Goal: Task Accomplishment & Management: Use online tool/utility

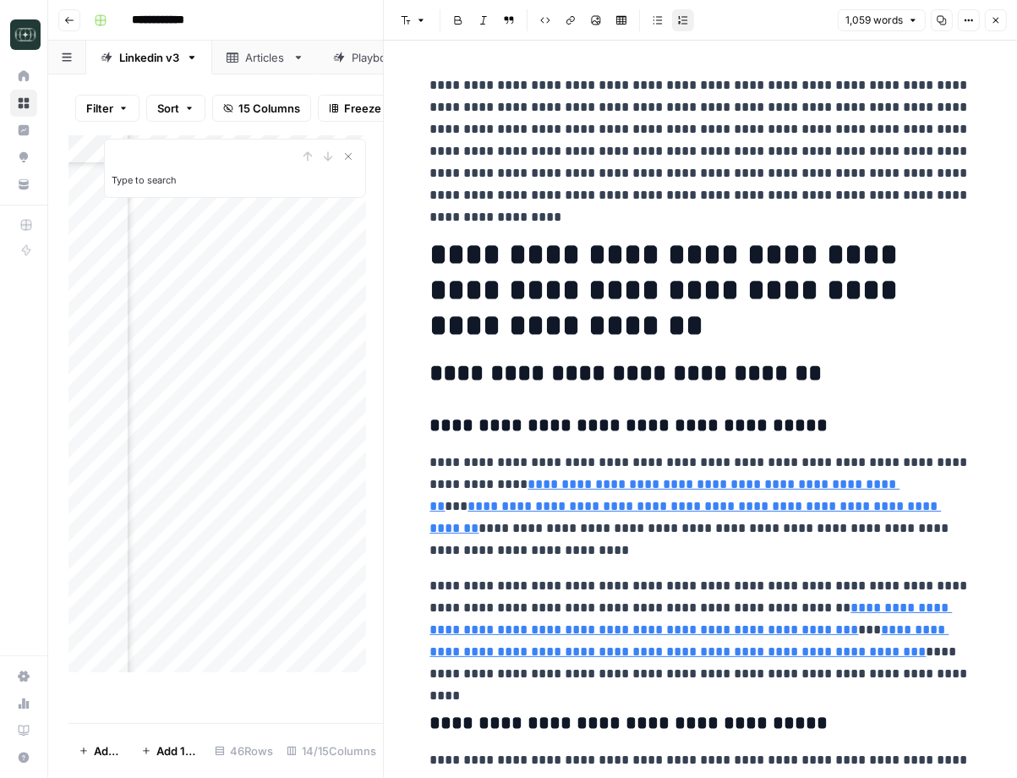
scroll to position [805, 0]
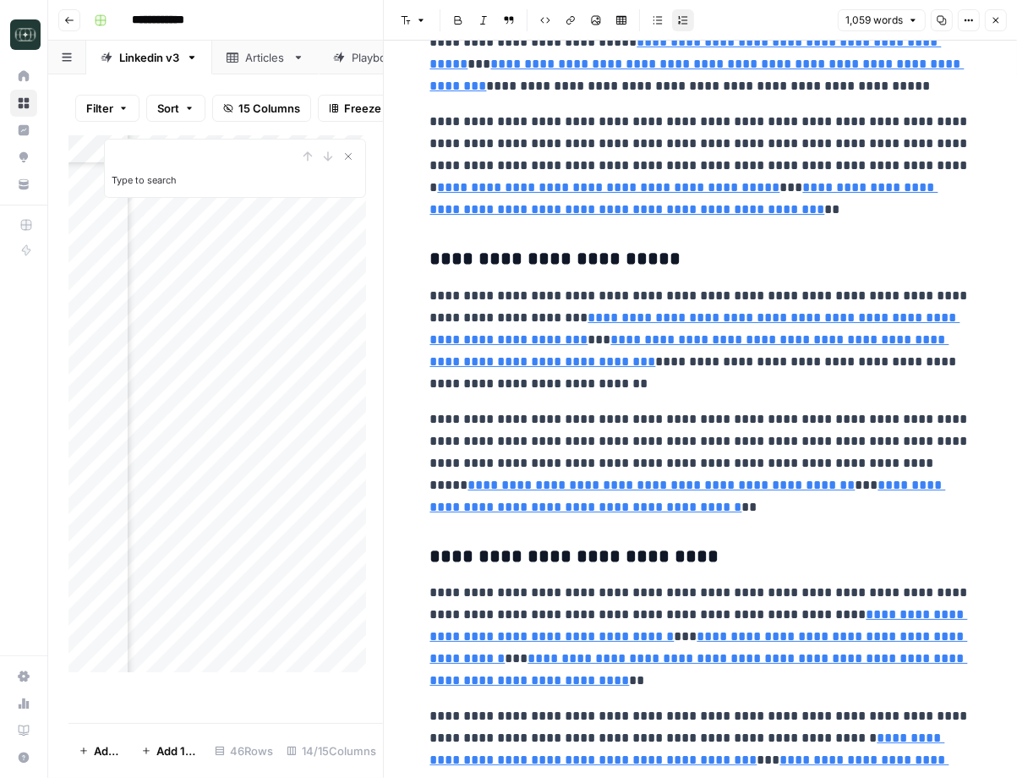
click at [990, 12] on button "Close" at bounding box center [996, 20] width 22 height 22
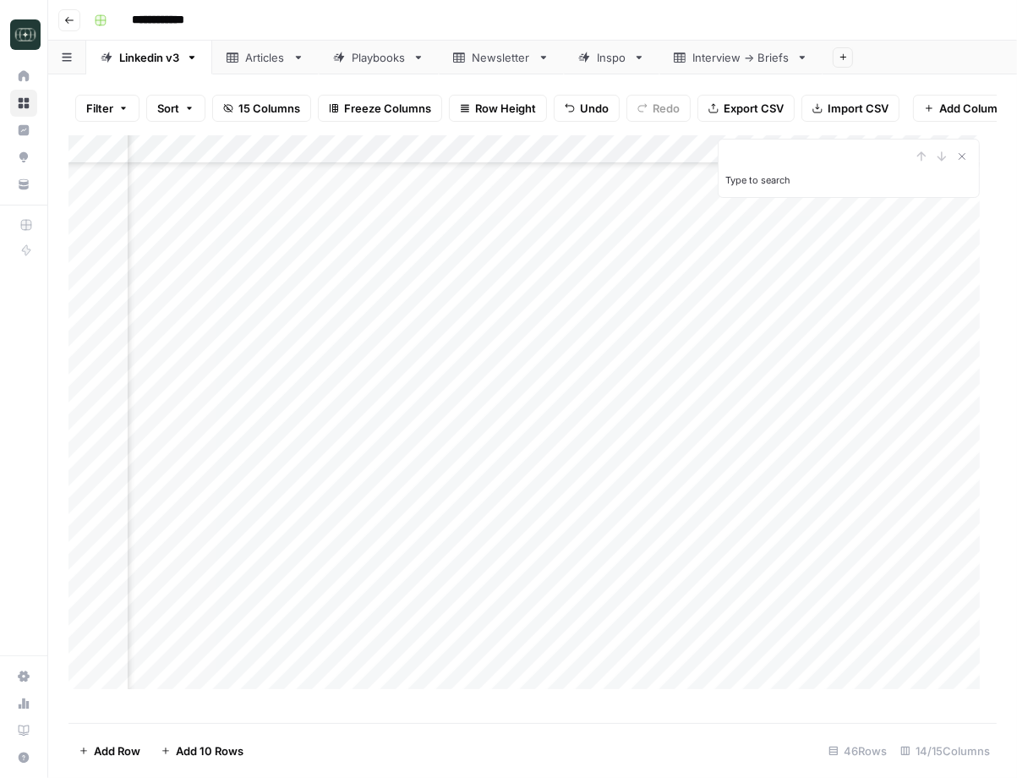
scroll to position [667, 99]
click at [357, 417] on div "Add Column" at bounding box center [532, 420] width 928 height 570
click at [357, 417] on textarea at bounding box center [391, 419] width 385 height 24
type textarea "**********"
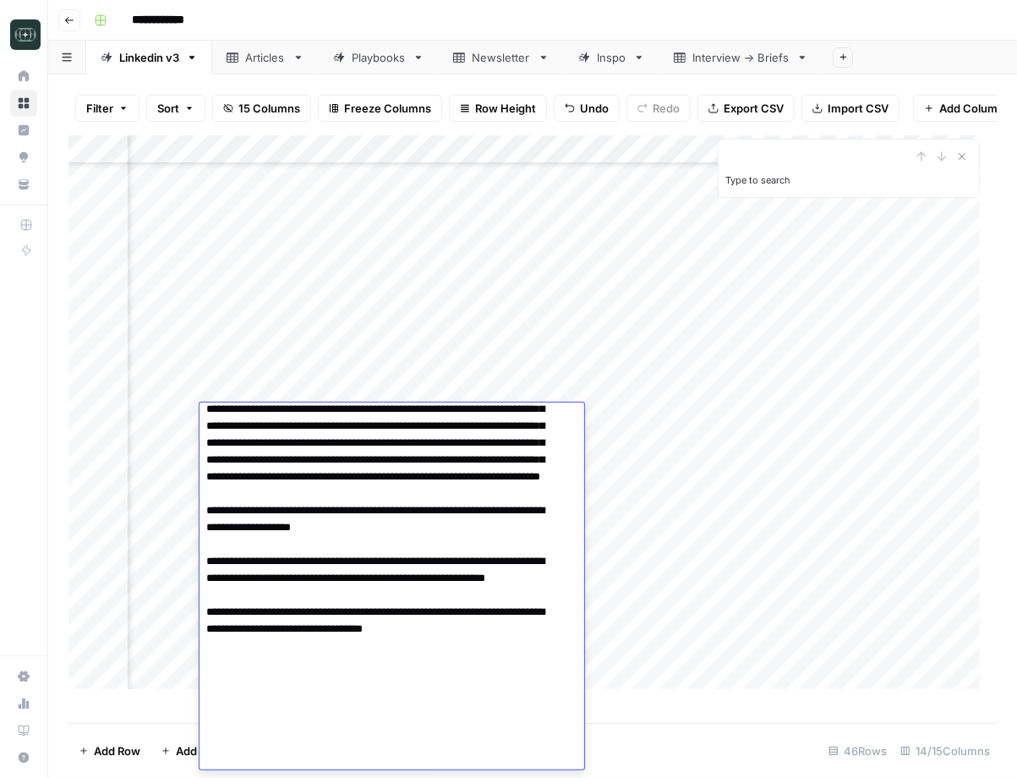
scroll to position [0, 0]
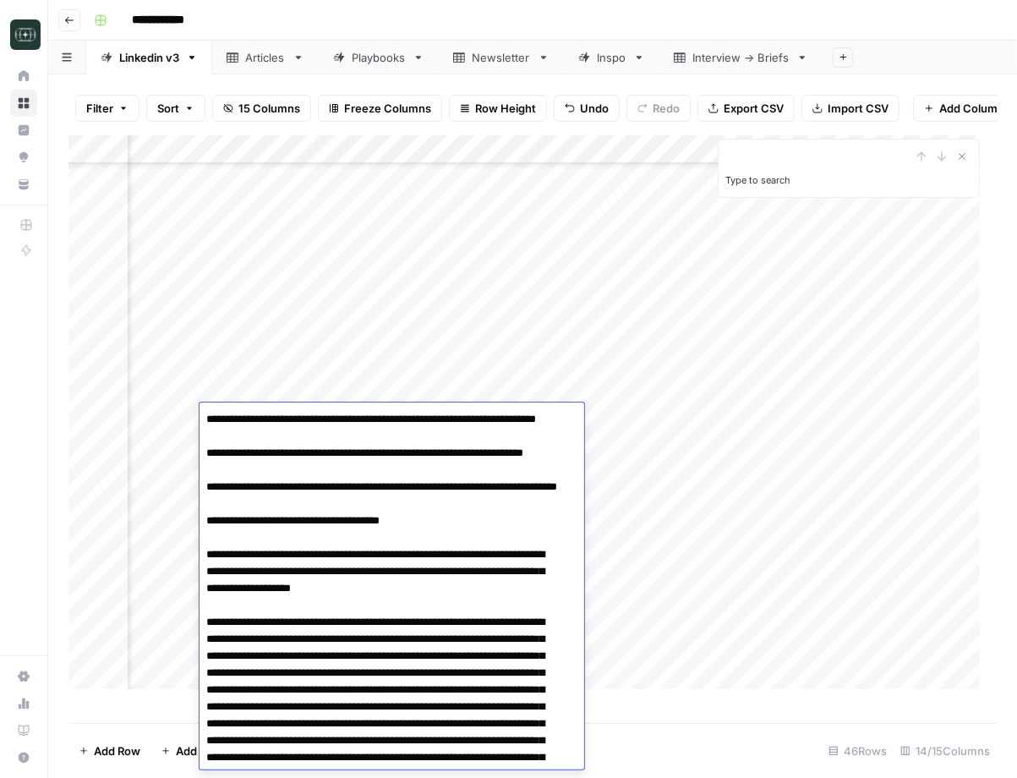
drag, startPoint x: 465, startPoint y: 417, endPoint x: 309, endPoint y: 431, distance: 156.1
click at [599, 384] on div "Add Column" at bounding box center [532, 420] width 928 height 570
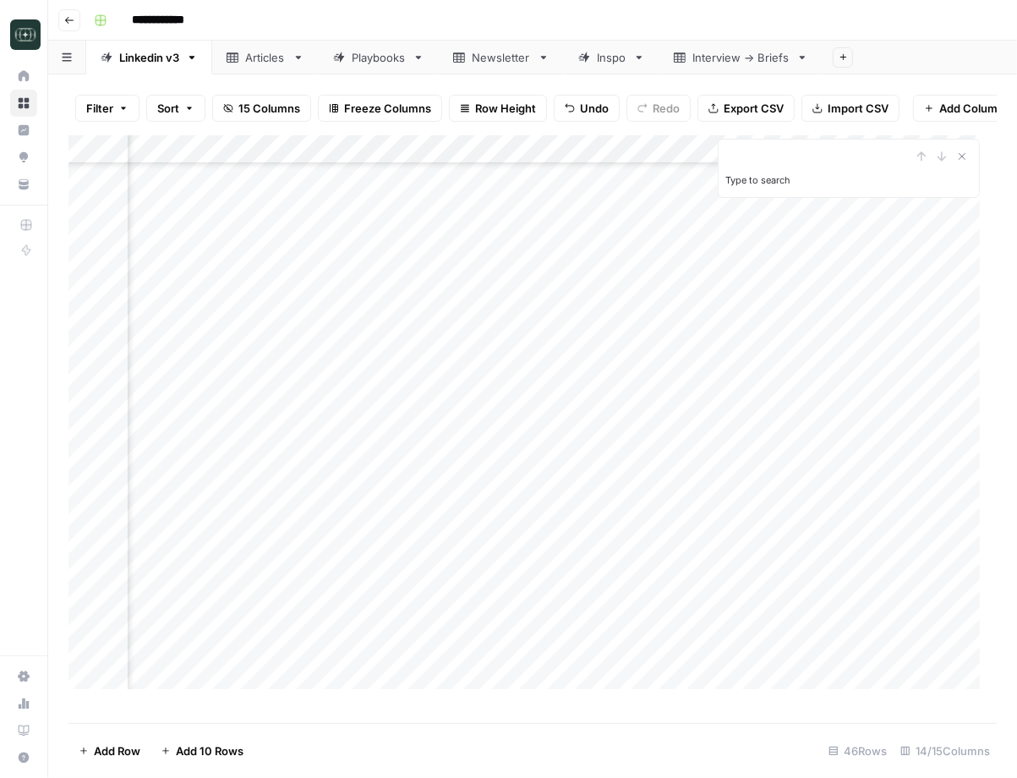
click at [172, 418] on div "Add Column" at bounding box center [532, 420] width 928 height 570
click at [220, 413] on div "Add Column" at bounding box center [532, 420] width 928 height 570
click at [220, 413] on textarea at bounding box center [262, 419] width 270 height 24
type textarea "**********"
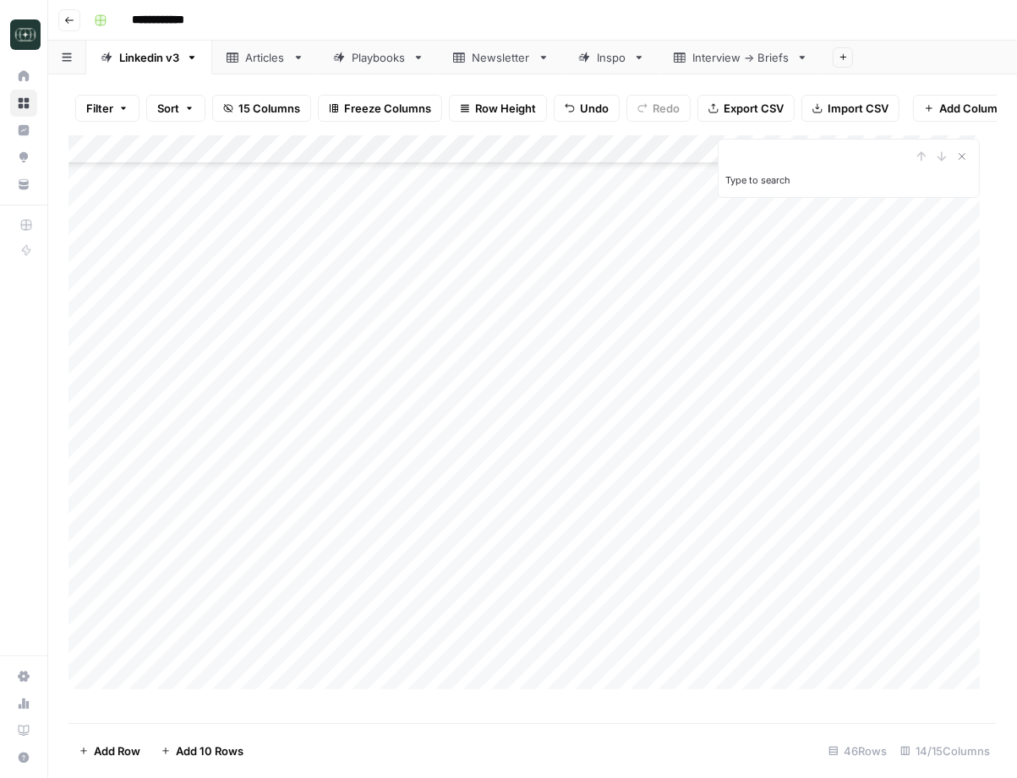
click at [505, 522] on div "Add Column" at bounding box center [532, 420] width 928 height 570
click at [732, 412] on div "Add Column" at bounding box center [532, 420] width 928 height 570
click at [681, 429] on div "Add Column" at bounding box center [532, 420] width 928 height 570
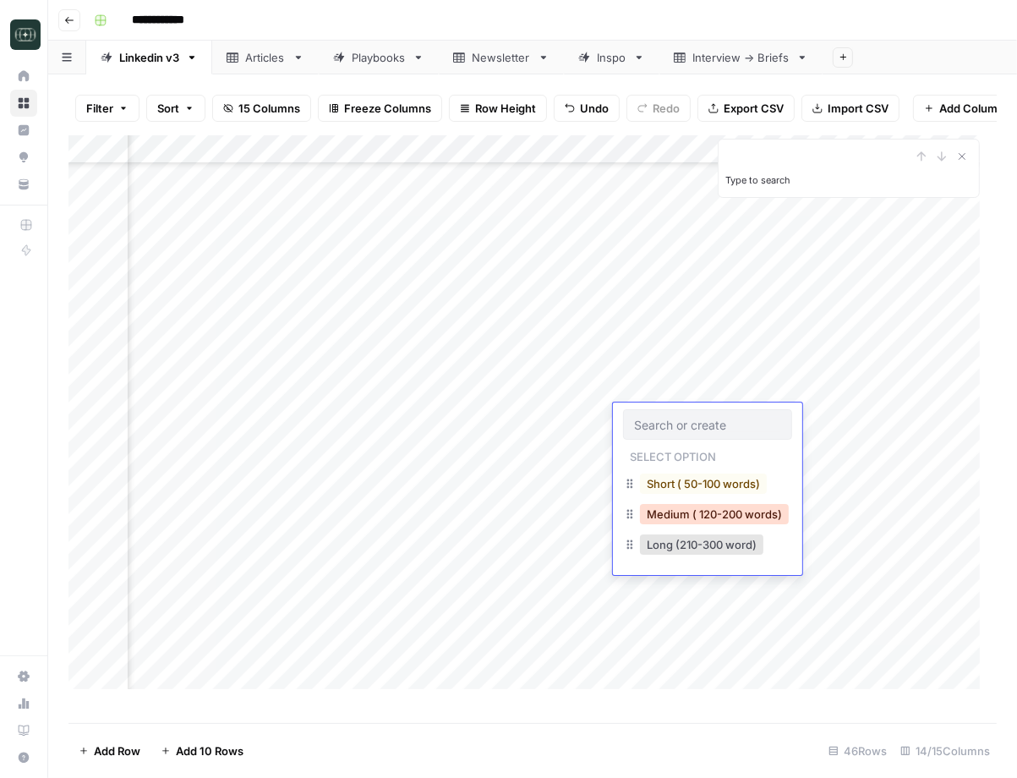
click at [667, 511] on button "Medium ( 120-200 words)" at bounding box center [714, 514] width 149 height 20
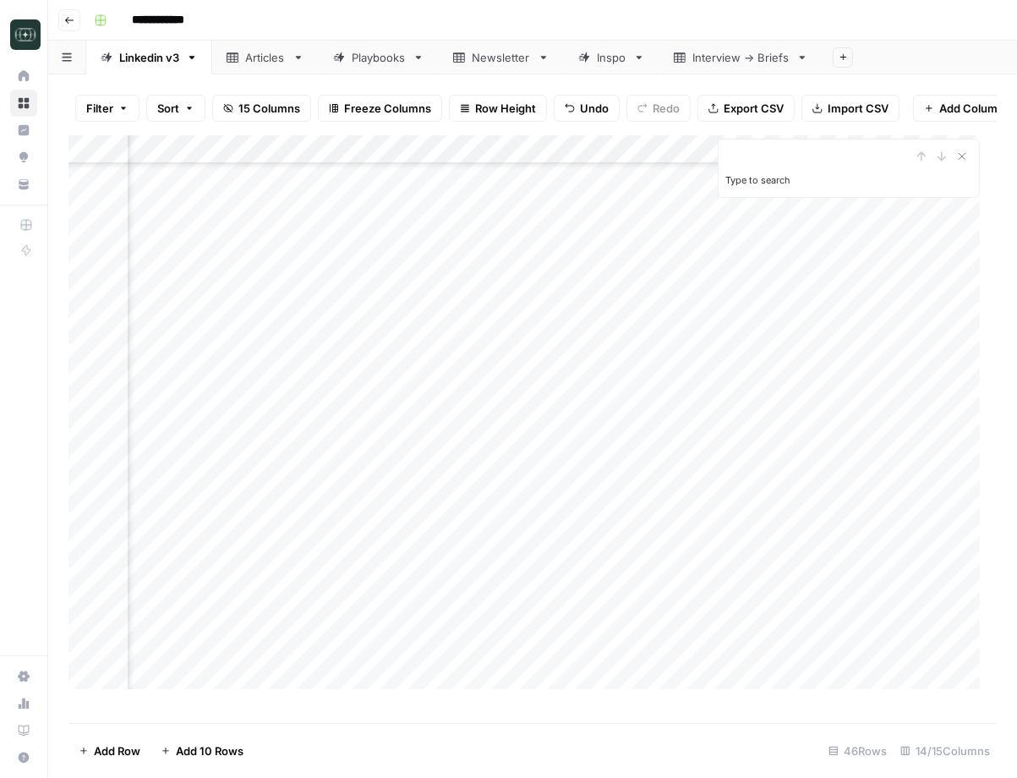
click at [809, 423] on div "Add Column" at bounding box center [532, 420] width 928 height 570
click at [887, 418] on div "Add Column" at bounding box center [532, 420] width 928 height 570
click at [653, 411] on div "Add Column" at bounding box center [532, 420] width 928 height 570
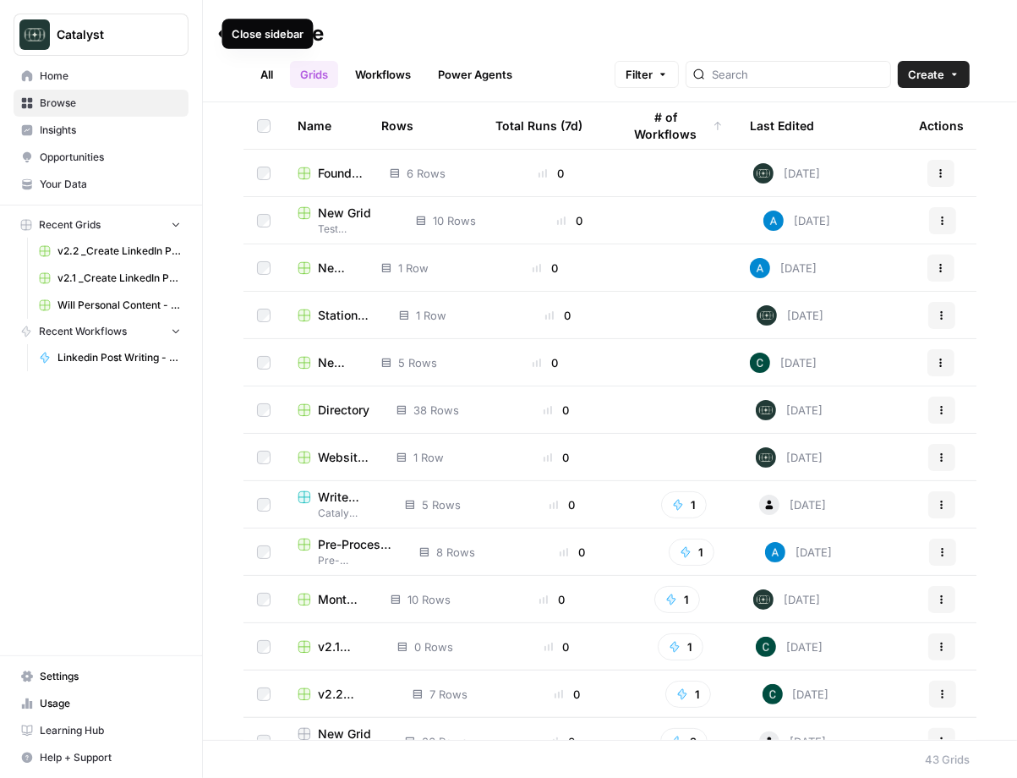
click at [201, 29] on icon "button" at bounding box center [205, 34] width 12 height 12
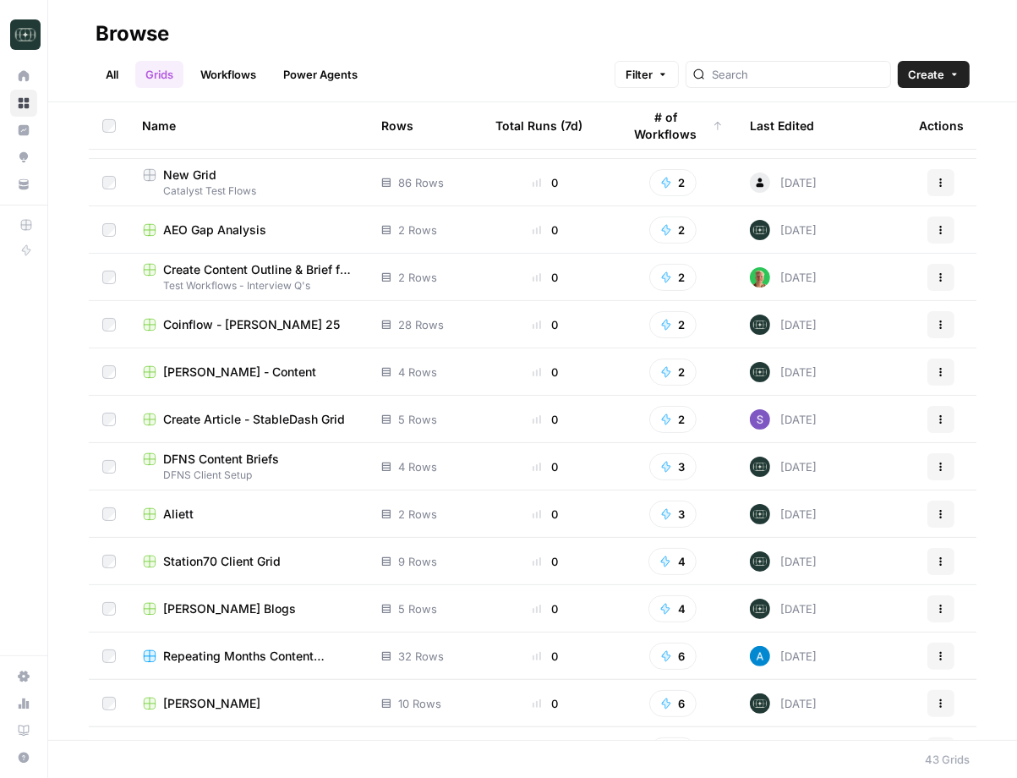
scroll to position [667, 0]
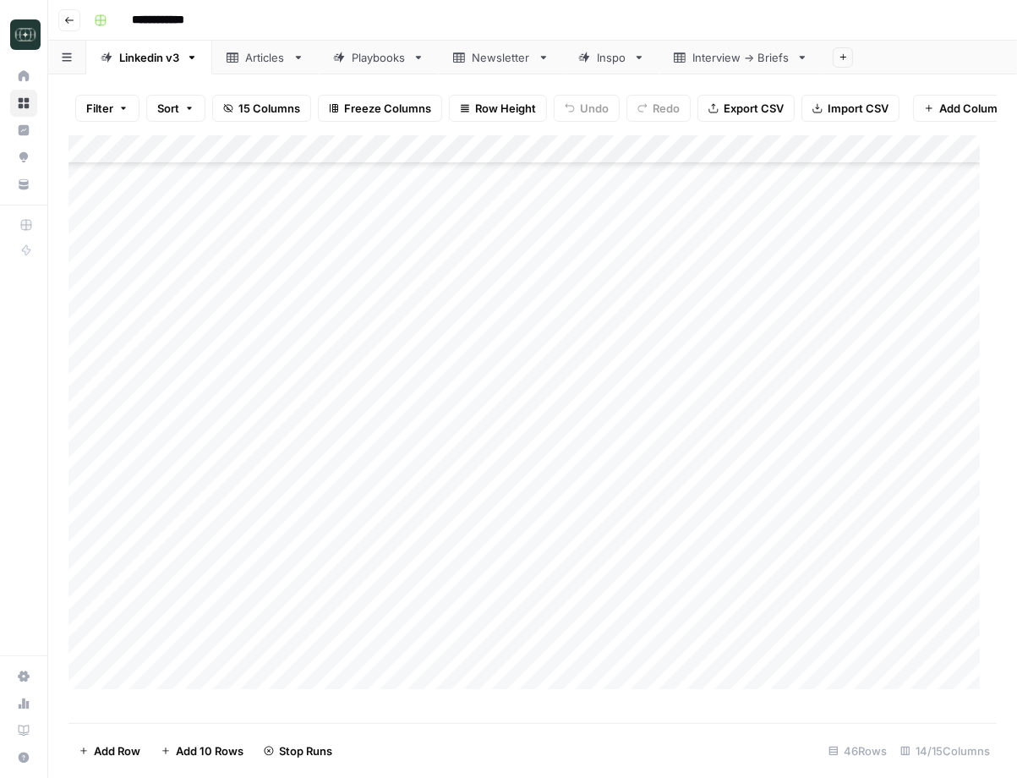
scroll to position [227, 0]
click at [416, 490] on div "Add Column" at bounding box center [532, 420] width 928 height 570
click at [342, 393] on div "Add Column" at bounding box center [532, 420] width 928 height 570
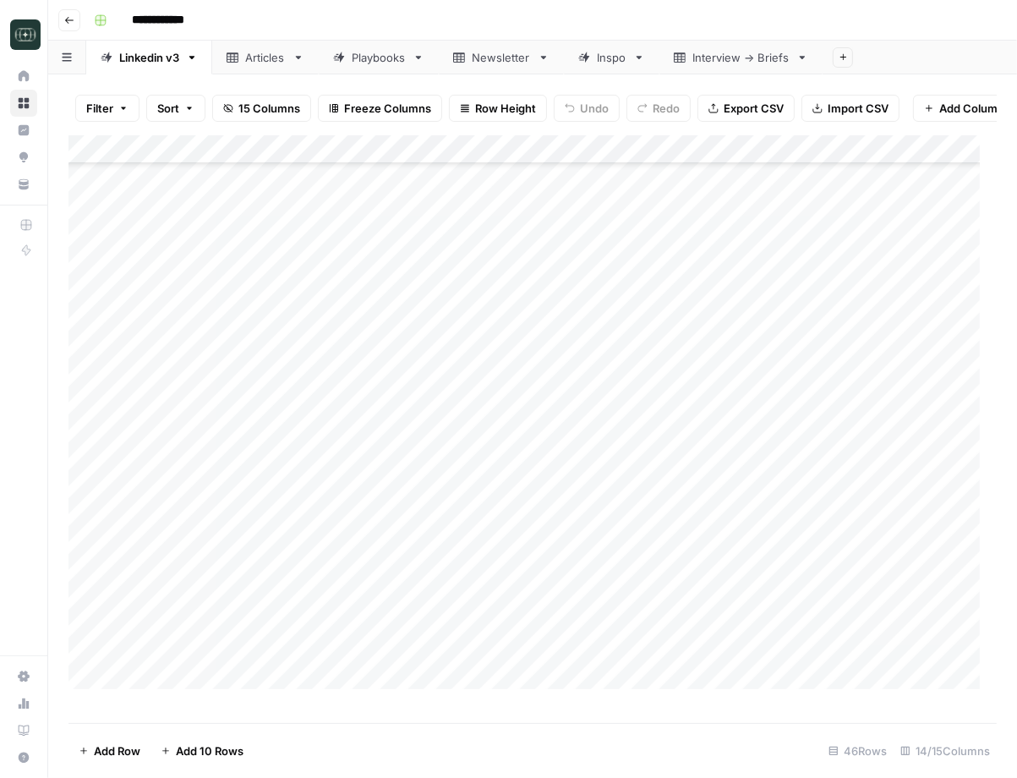
click at [342, 393] on div "Add Column" at bounding box center [532, 420] width 928 height 570
type textarea "**********"
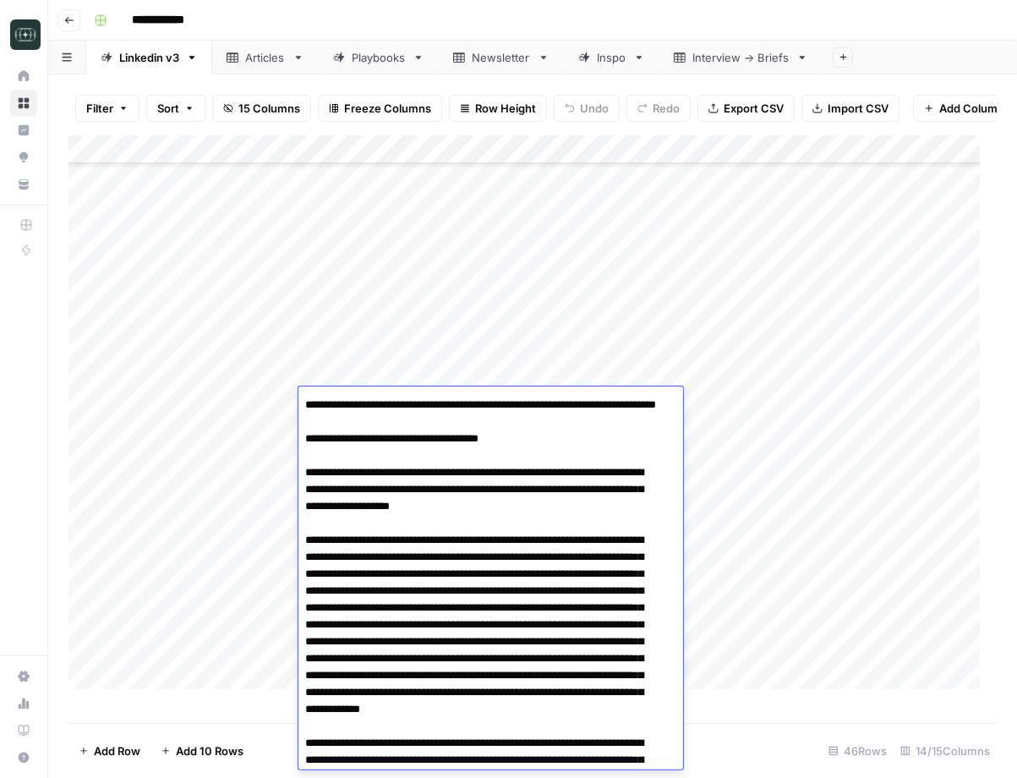
scroll to position [0, 0]
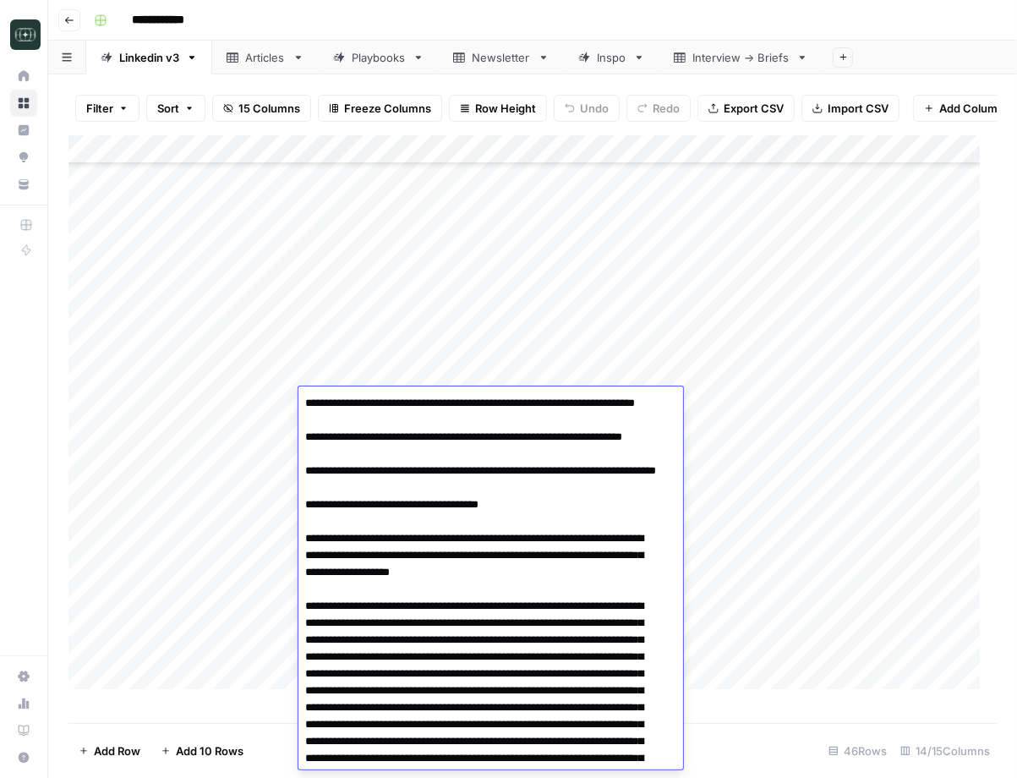
drag, startPoint x: 558, startPoint y: 405, endPoint x: 652, endPoint y: 394, distance: 94.4
click at [526, 352] on div "Add Column" at bounding box center [532, 420] width 928 height 570
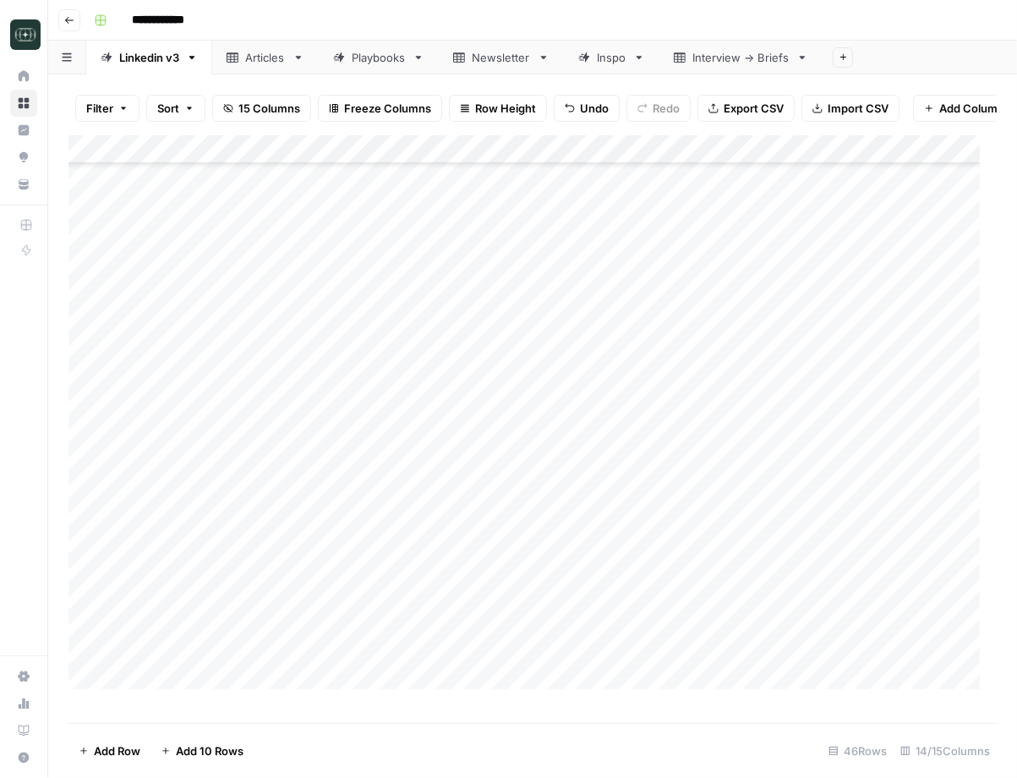
click at [257, 401] on div "Add Column" at bounding box center [532, 420] width 928 height 570
type textarea "**********"
click at [483, 453] on div "Add Column" at bounding box center [532, 420] width 928 height 570
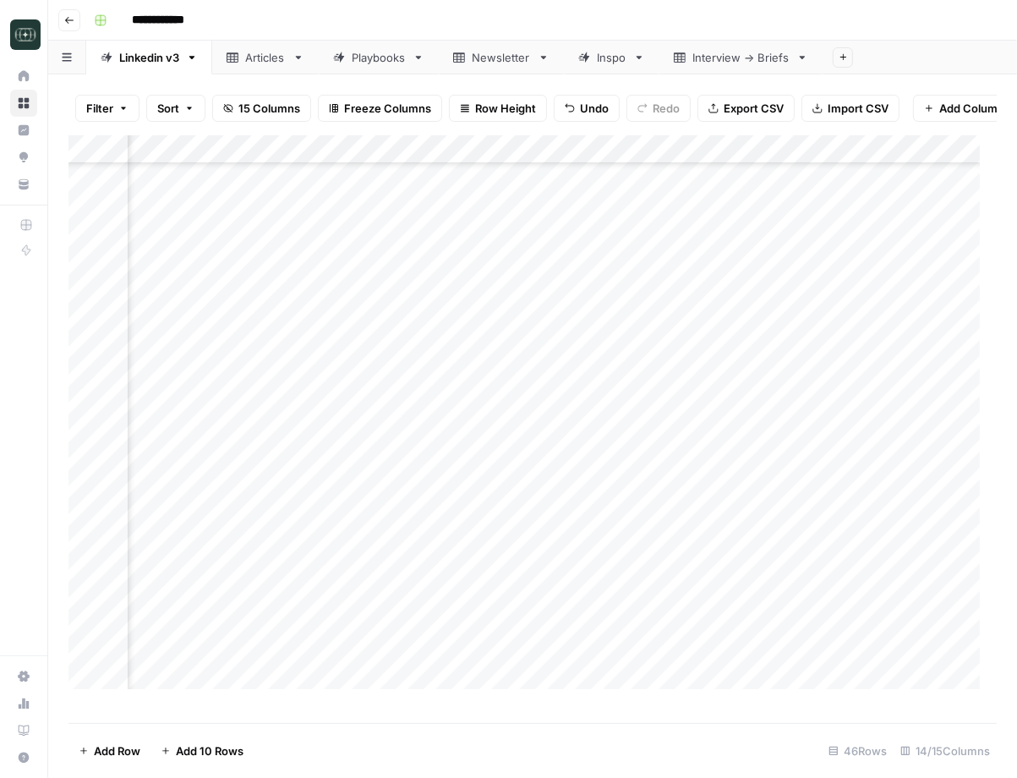
click at [734, 406] on div "Add Column" at bounding box center [532, 420] width 928 height 570
click at [530, 400] on div "Add Column" at bounding box center [532, 420] width 928 height 570
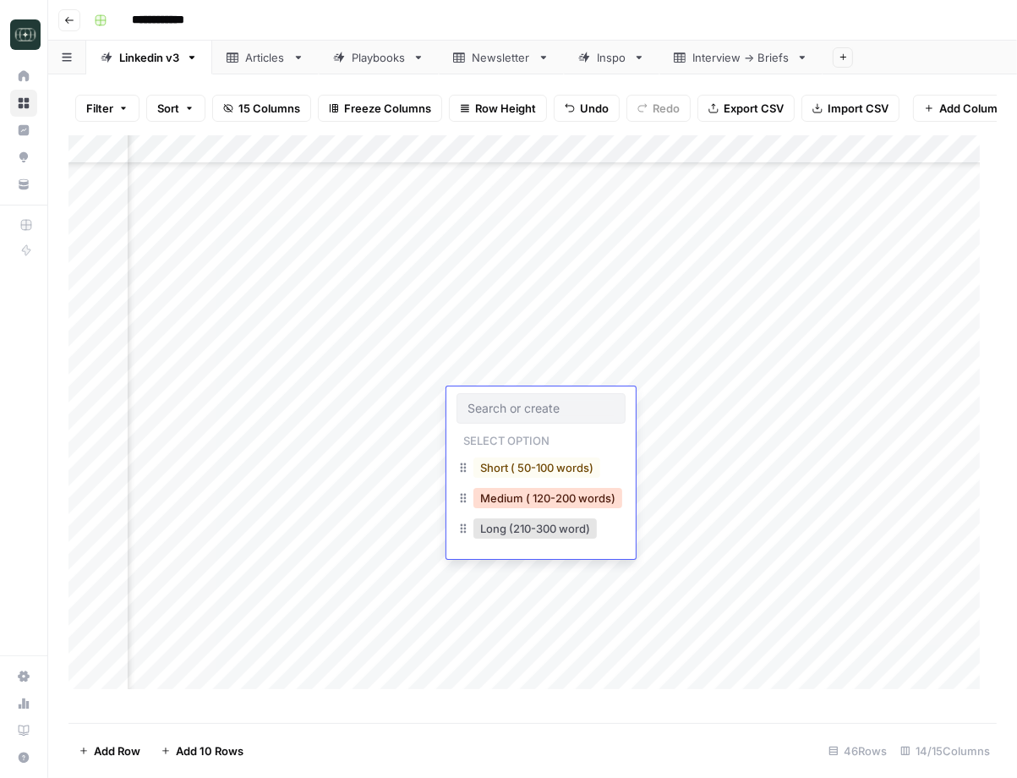
click at [520, 494] on button "Medium ( 120-200 words)" at bounding box center [547, 498] width 149 height 20
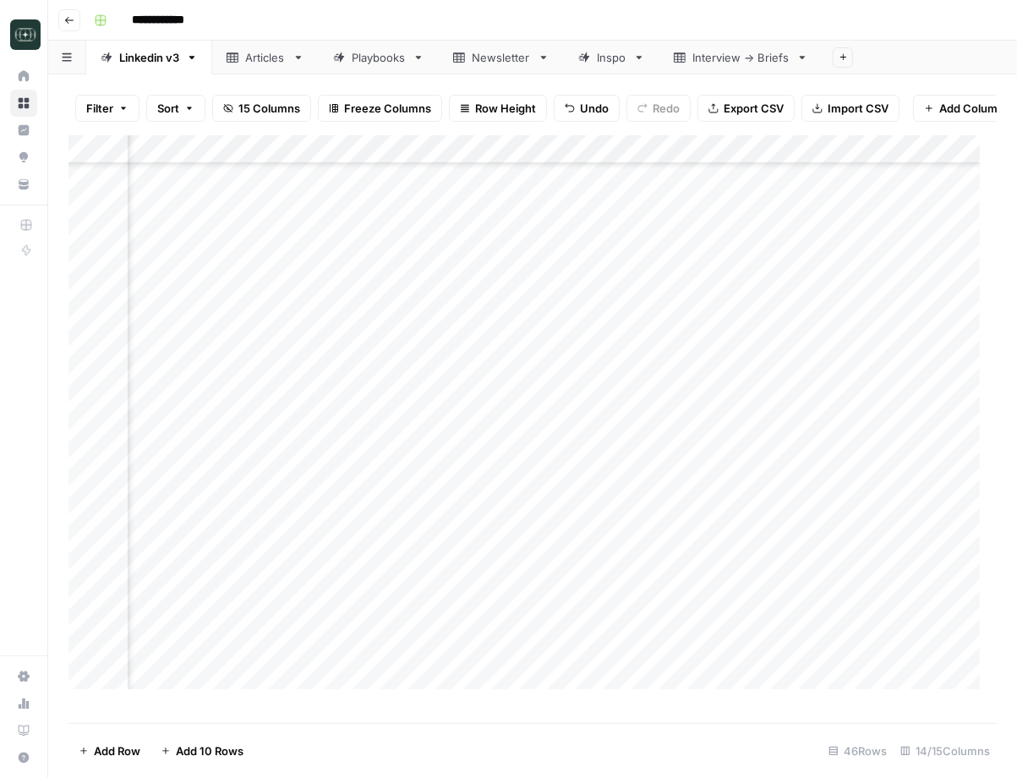
click at [718, 399] on div "Add Column" at bounding box center [532, 420] width 928 height 570
click at [690, 401] on div "Add Column" at bounding box center [532, 420] width 928 height 570
click at [632, 391] on div "Add Column" at bounding box center [532, 420] width 928 height 570
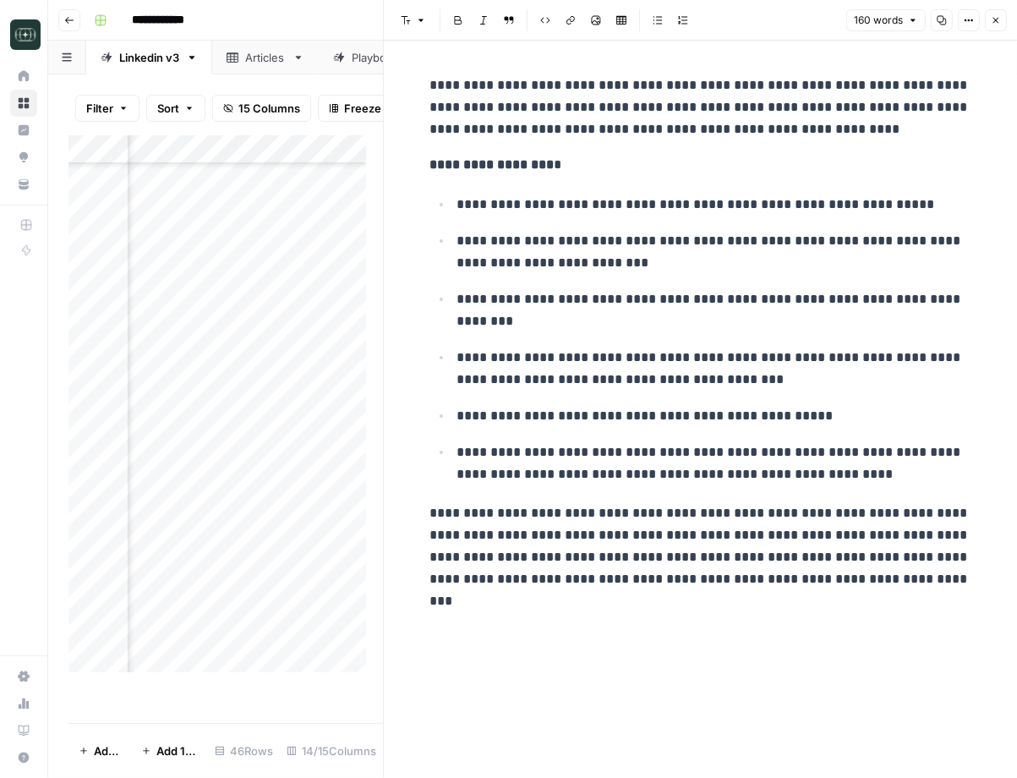
click at [996, 19] on icon "button" at bounding box center [996, 21] width 6 height 6
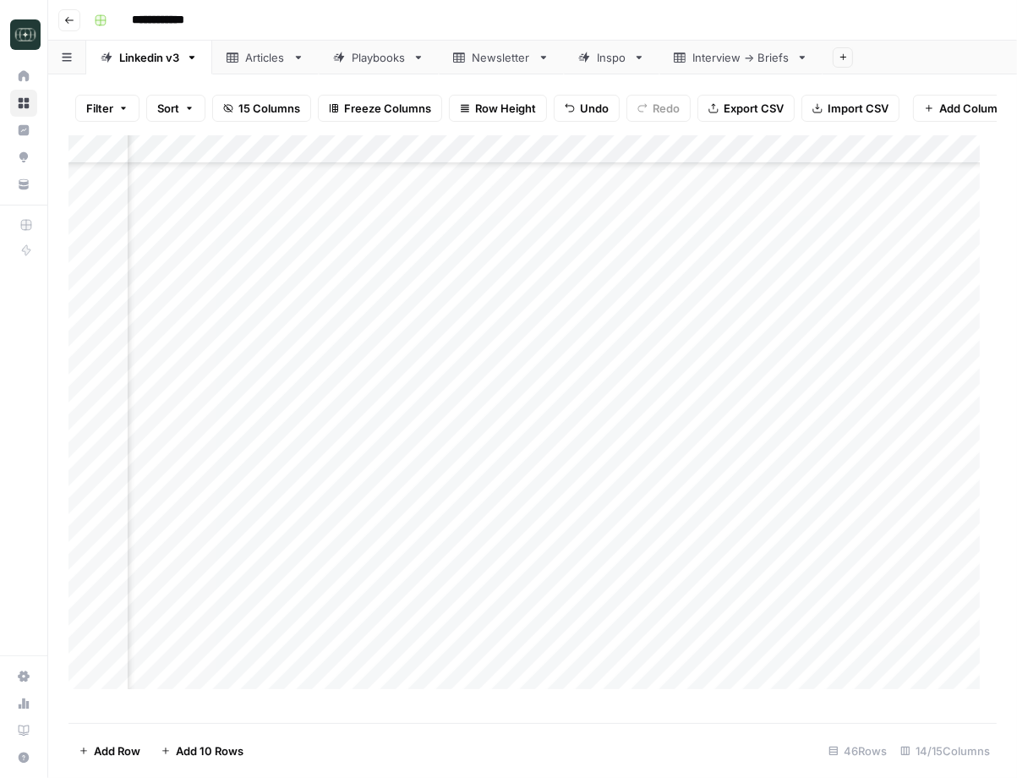
click at [296, 397] on div "Add Column" at bounding box center [532, 420] width 928 height 570
